Goal: Transaction & Acquisition: Purchase product/service

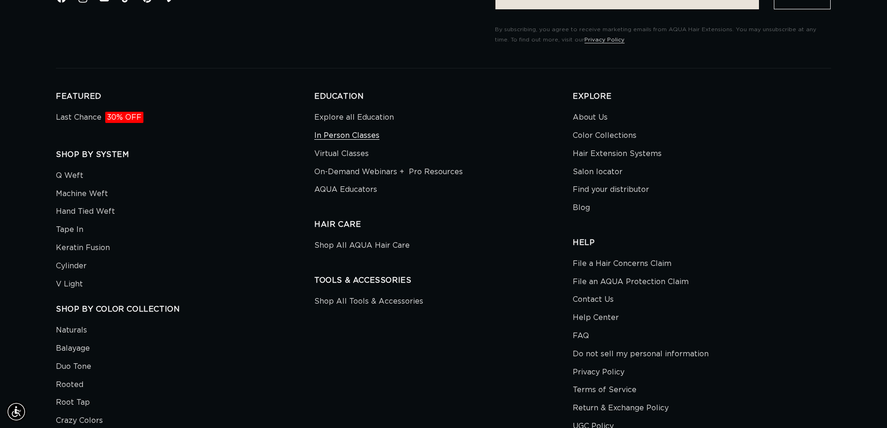
click at [330, 135] on link "In Person Classes" at bounding box center [346, 136] width 65 height 18
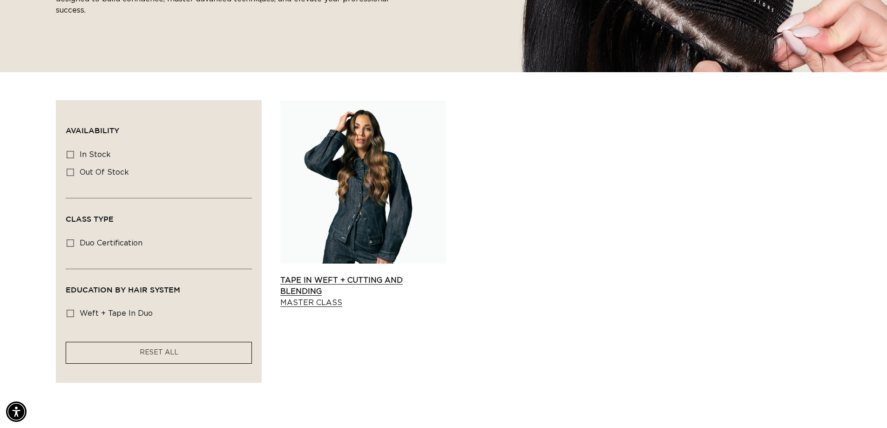
scroll to position [0, 1641]
click at [315, 279] on link "Tape In Weft + Cutting and Blending Master Class" at bounding box center [363, 292] width 166 height 34
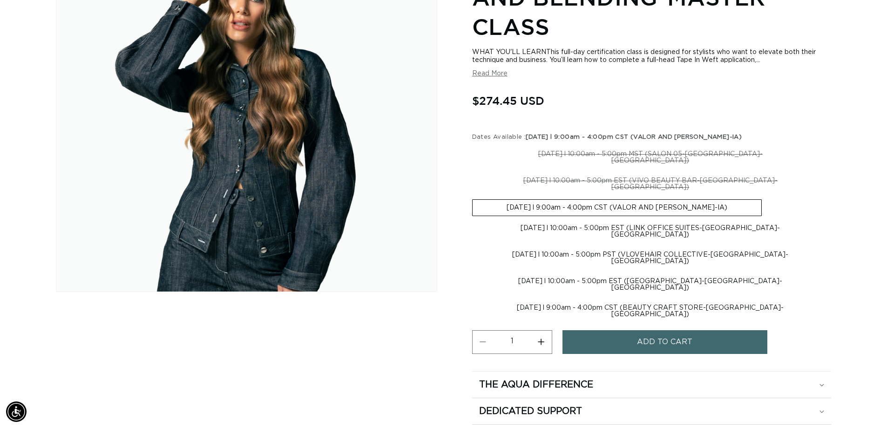
scroll to position [0, 1641]
click at [580, 220] on label "09-15-2025 l 10:00am - 5:00pm EST (LINK OFFICE SUITES-Carmel-IN) Variant sold o…" at bounding box center [650, 231] width 357 height 22
click at [766, 198] on input "09-15-2025 l 10:00am - 5:00pm EST (LINK OFFICE SUITES-Carmel-IN) Variant sold o…" at bounding box center [766, 197] width 0 height 0
radio input "true"
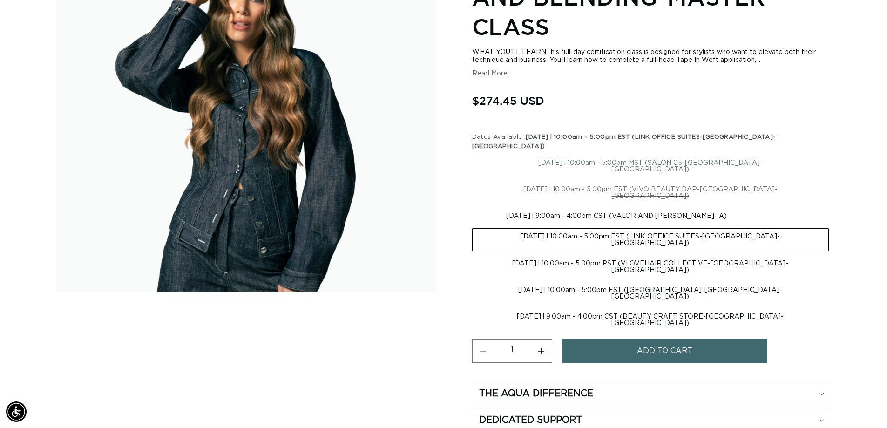
scroll to position [0, 821]
click at [627, 228] on label "09-15-2025 l 10:00am - 5:00pm EST (LINK OFFICE SUITES-Carmel-IN) Variant sold o…" at bounding box center [650, 239] width 357 height 23
click at [765, 207] on input "09-15-2025 l 10:00am - 5:00pm EST (LINK OFFICE SUITES-Carmel-IN) Variant sold o…" at bounding box center [765, 206] width 0 height 0
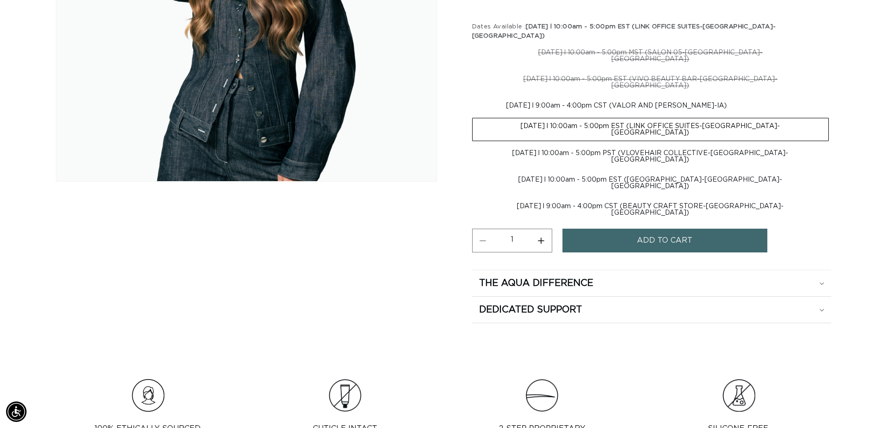
scroll to position [326, 0]
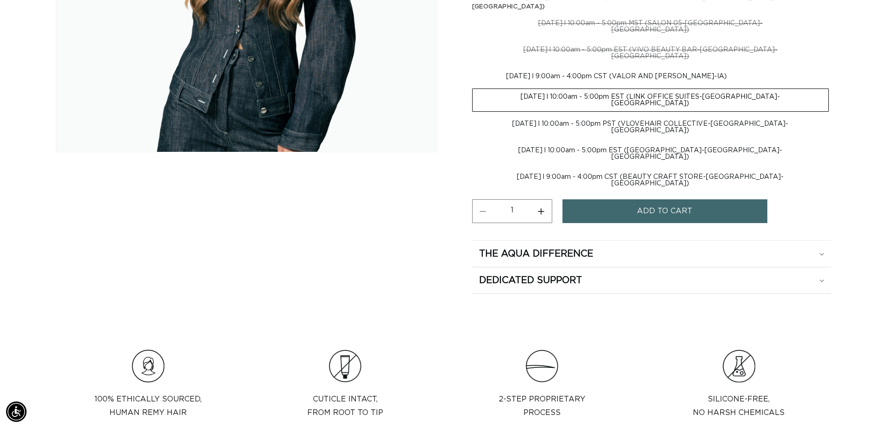
click at [662, 199] on span "Add to cart" at bounding box center [664, 211] width 55 height 24
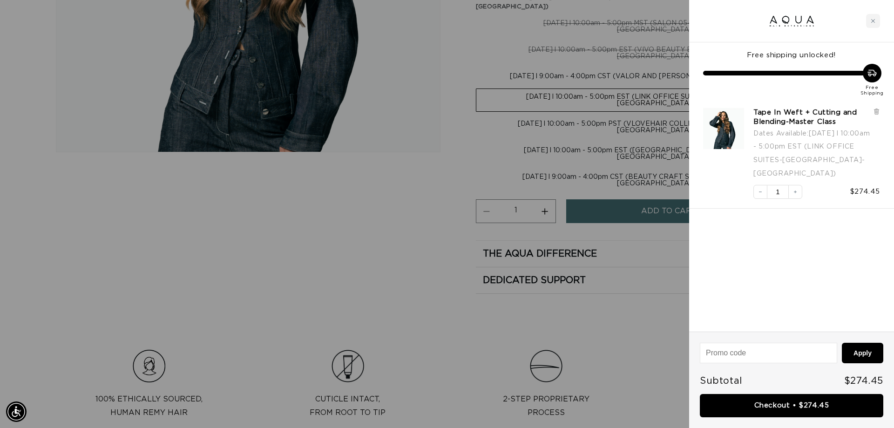
scroll to position [0, 1655]
click at [781, 113] on link "Tape In Weft + Cutting and Blending-Master Class" at bounding box center [810, 117] width 115 height 19
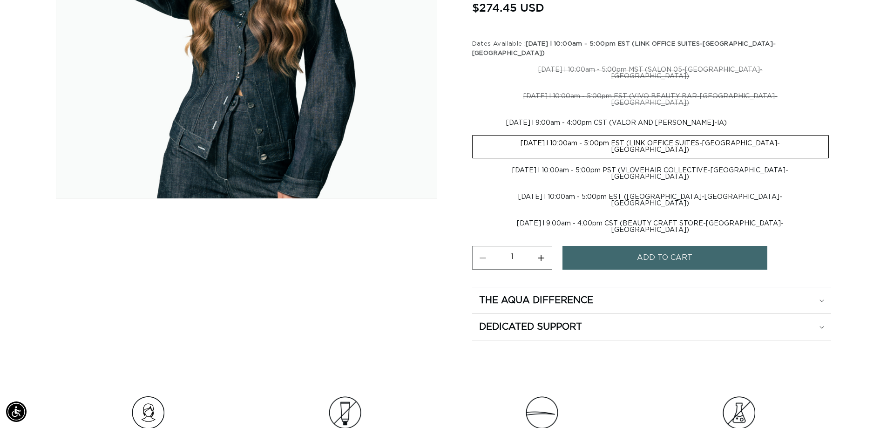
scroll to position [0, 1641]
click at [823, 326] on icon at bounding box center [821, 327] width 4 height 2
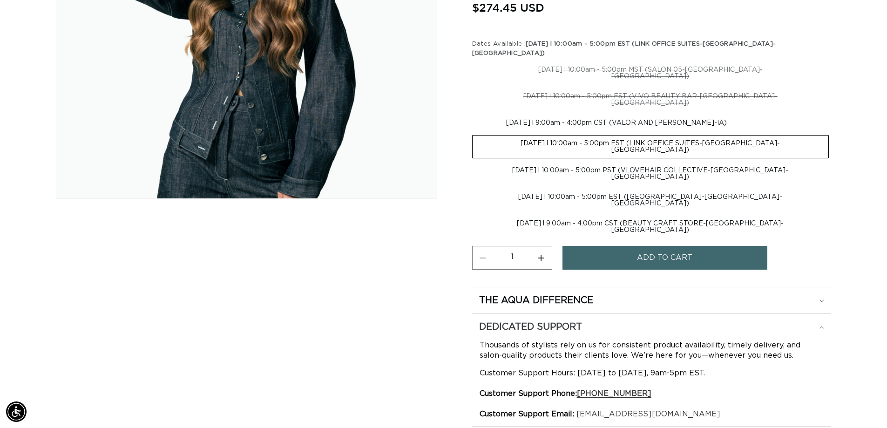
scroll to position [0, 0]
click at [823, 326] on icon at bounding box center [821, 327] width 5 height 3
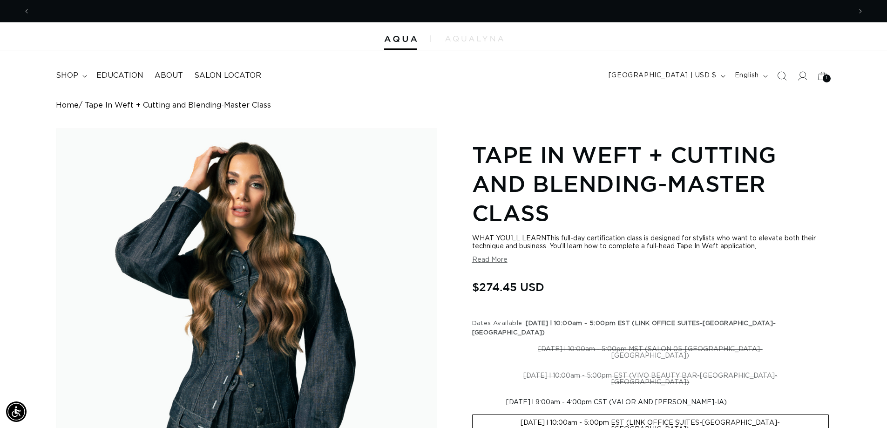
scroll to position [0, 1641]
click at [110, 75] on span "Education" at bounding box center [119, 76] width 47 height 10
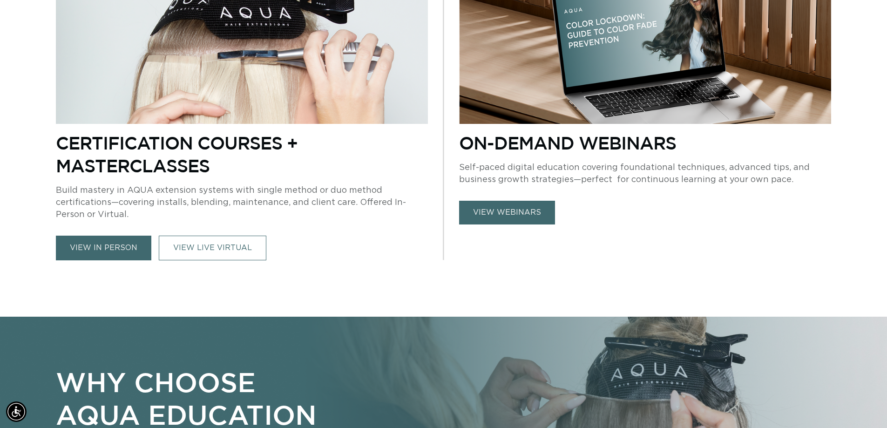
scroll to position [512, 0]
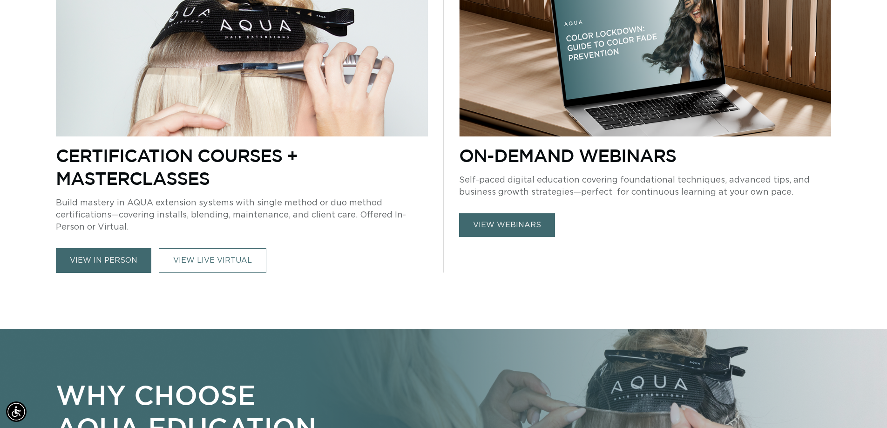
click at [99, 264] on link "view in person" at bounding box center [103, 260] width 95 height 25
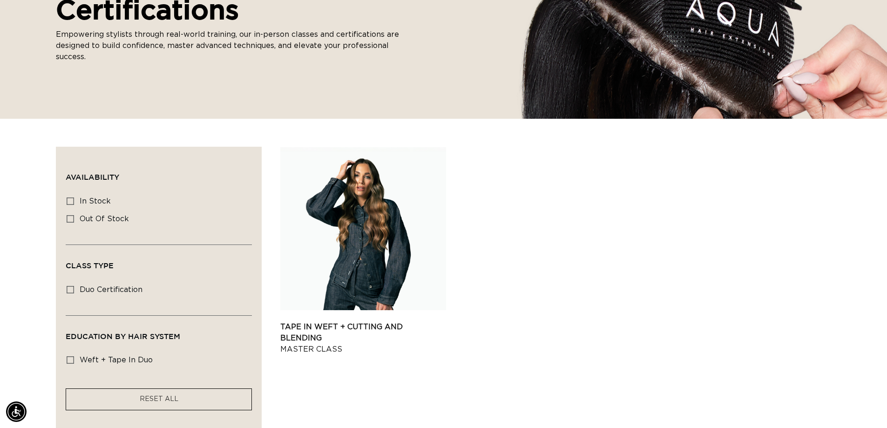
scroll to position [279, 0]
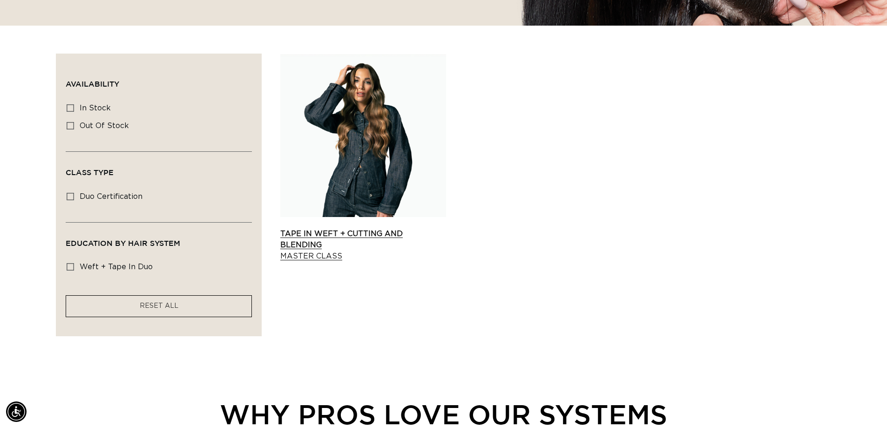
click at [355, 235] on link "Tape In Weft + Cutting and Blending Master Class" at bounding box center [363, 245] width 166 height 34
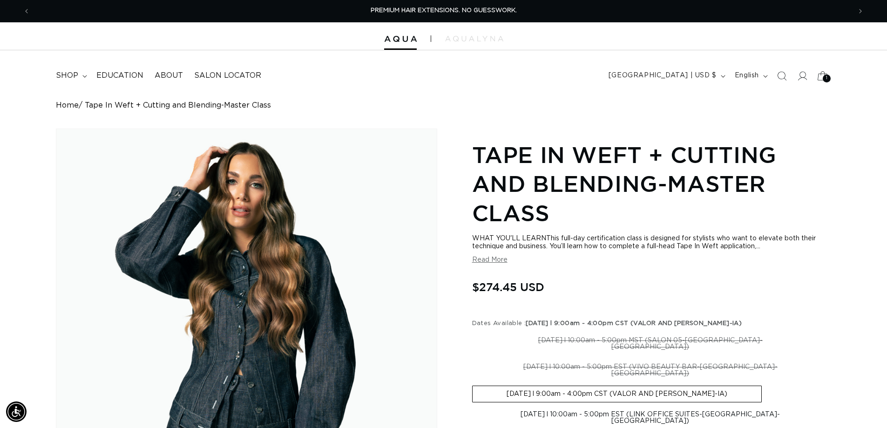
click at [820, 75] on icon at bounding box center [822, 76] width 22 height 22
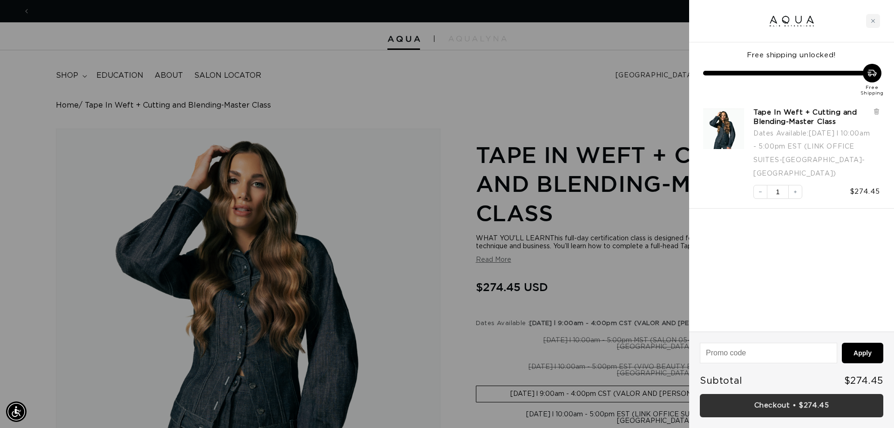
scroll to position [0, 828]
click at [811, 405] on link "Checkout • $274.45" at bounding box center [791, 406] width 183 height 24
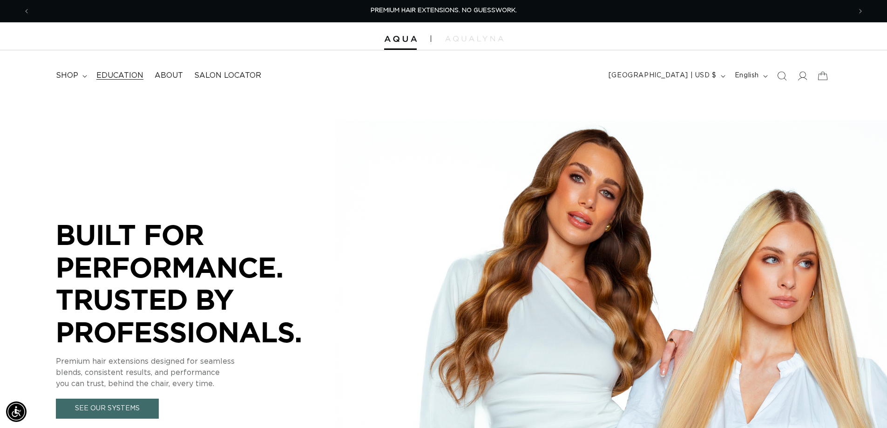
click at [109, 77] on span "Education" at bounding box center [119, 76] width 47 height 10
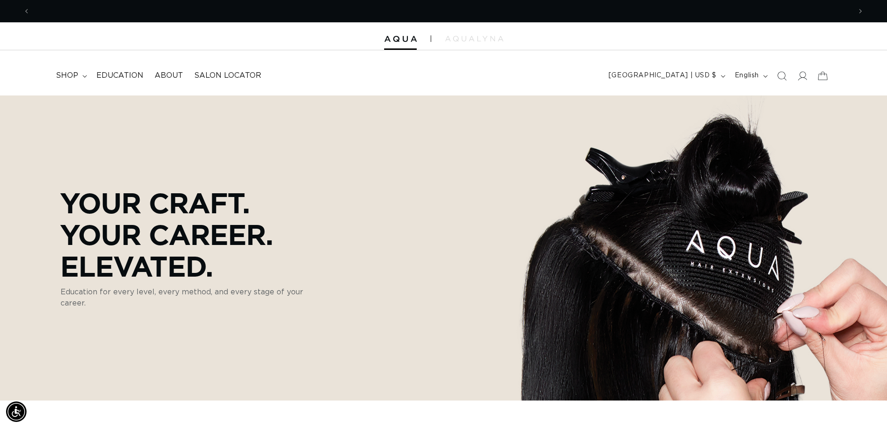
scroll to position [0, 821]
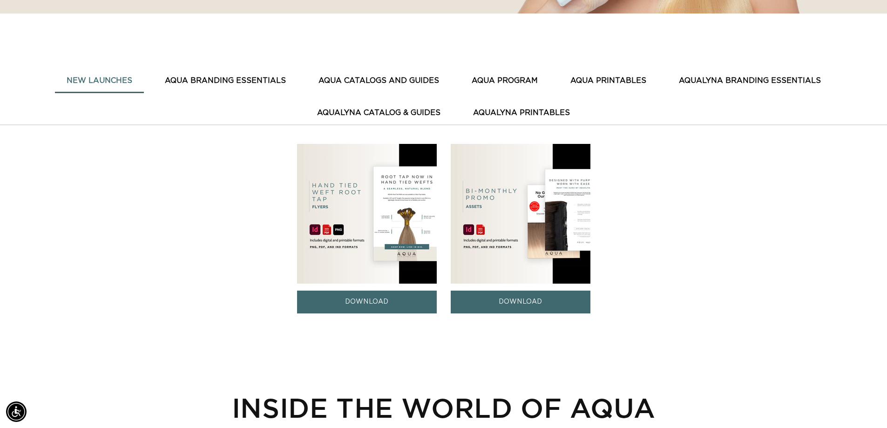
click at [597, 81] on button "AQUA PRINTABLES" at bounding box center [608, 80] width 99 height 23
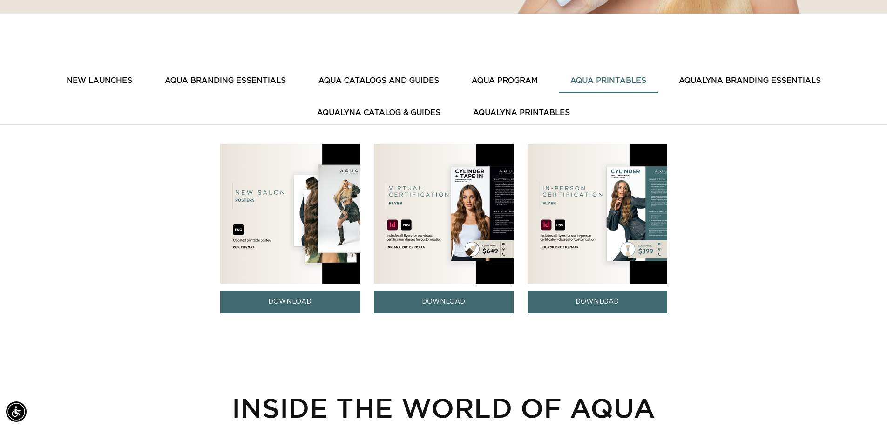
scroll to position [0, 821]
click at [404, 76] on button "AQUA CATALOGS AND GUIDES" at bounding box center [379, 80] width 144 height 23
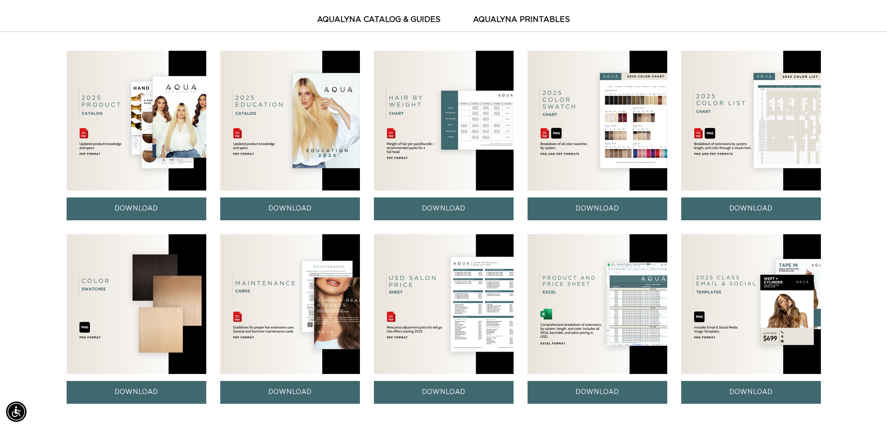
scroll to position [0, 0]
click at [420, 389] on link "DOWNLOAD" at bounding box center [444, 392] width 140 height 23
